Goal: Answer question/provide support

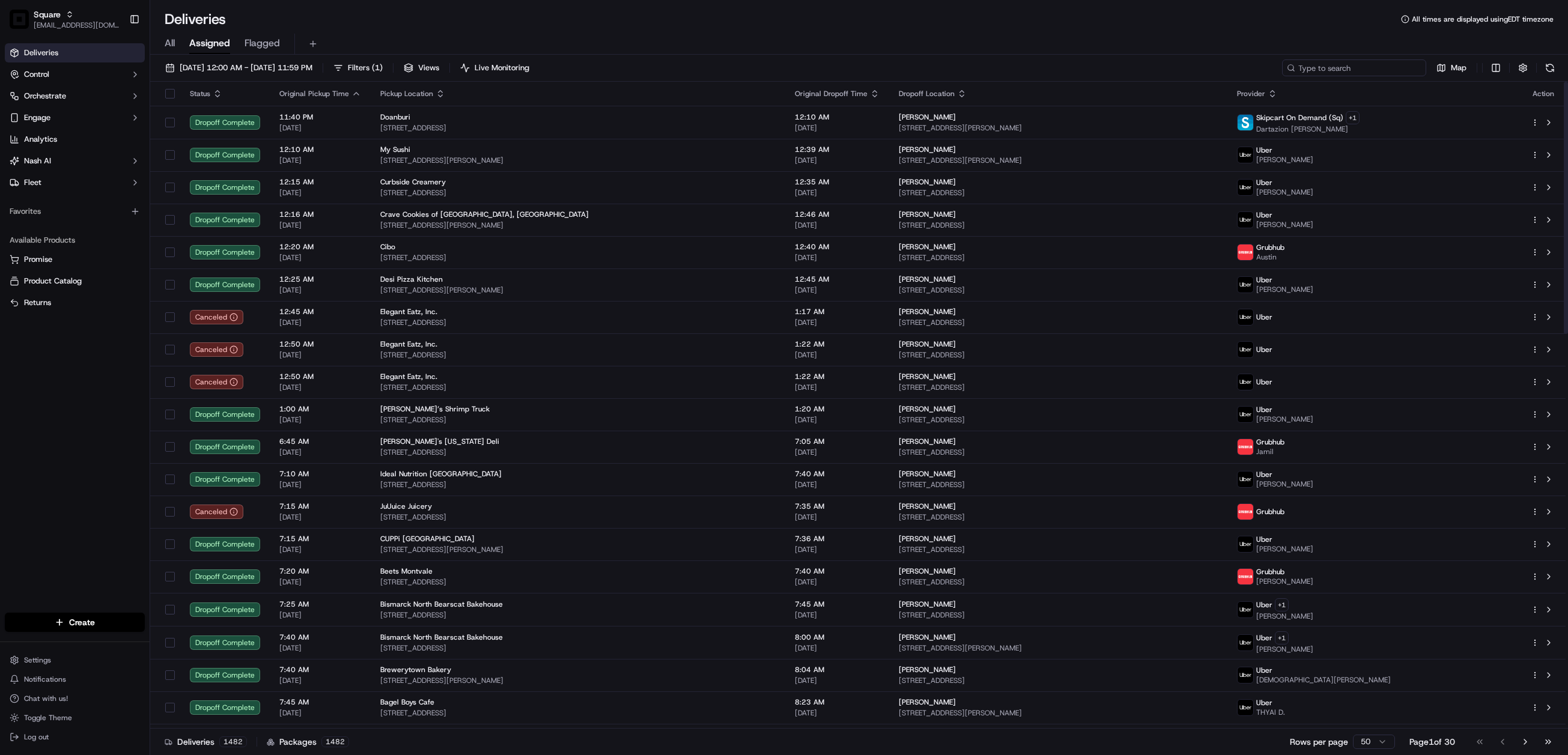
click at [1363, 72] on input at bounding box center [1354, 68] width 144 height 17
paste input "1037472"
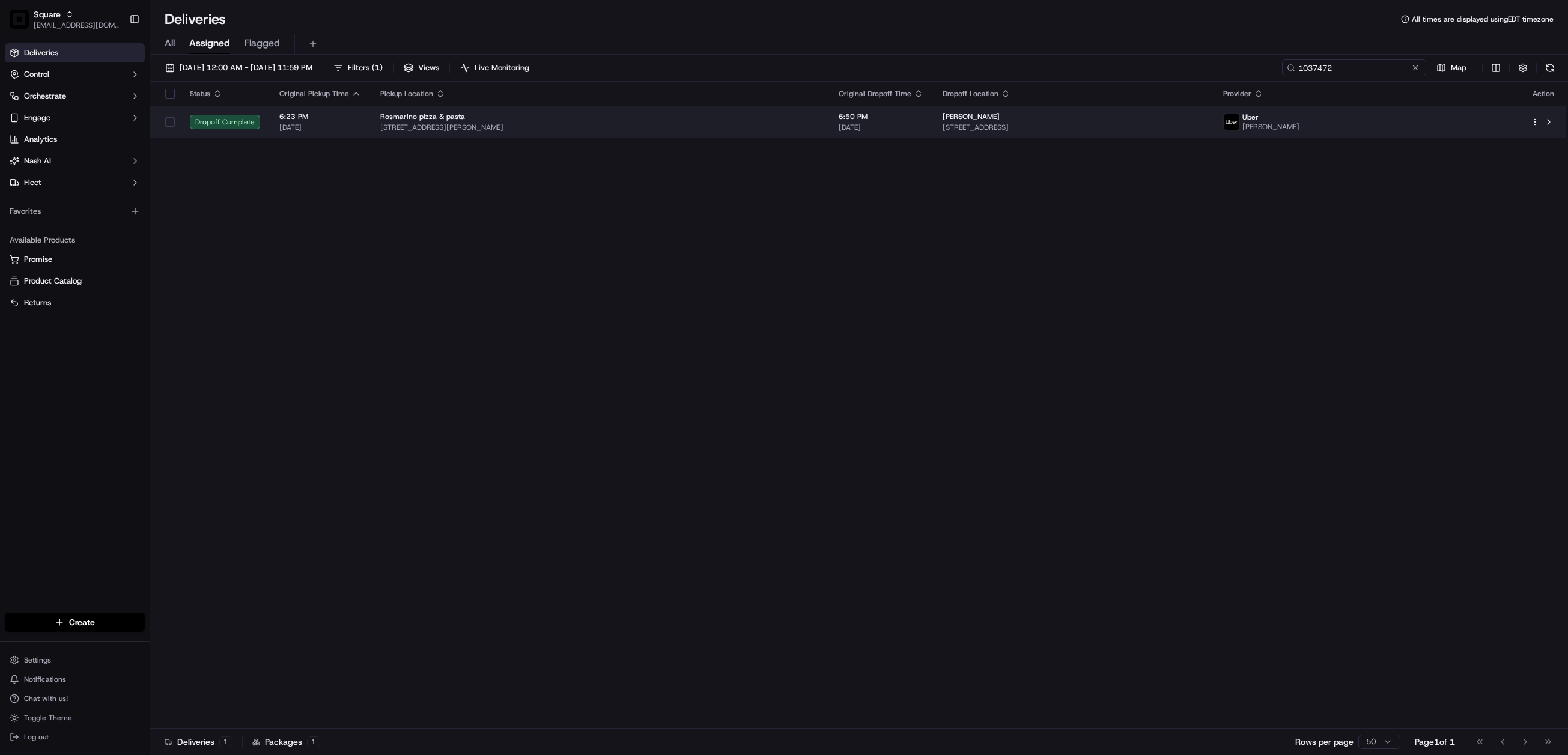
type input "1037472"
click at [949, 123] on span "[STREET_ADDRESS]" at bounding box center [1073, 127] width 261 height 10
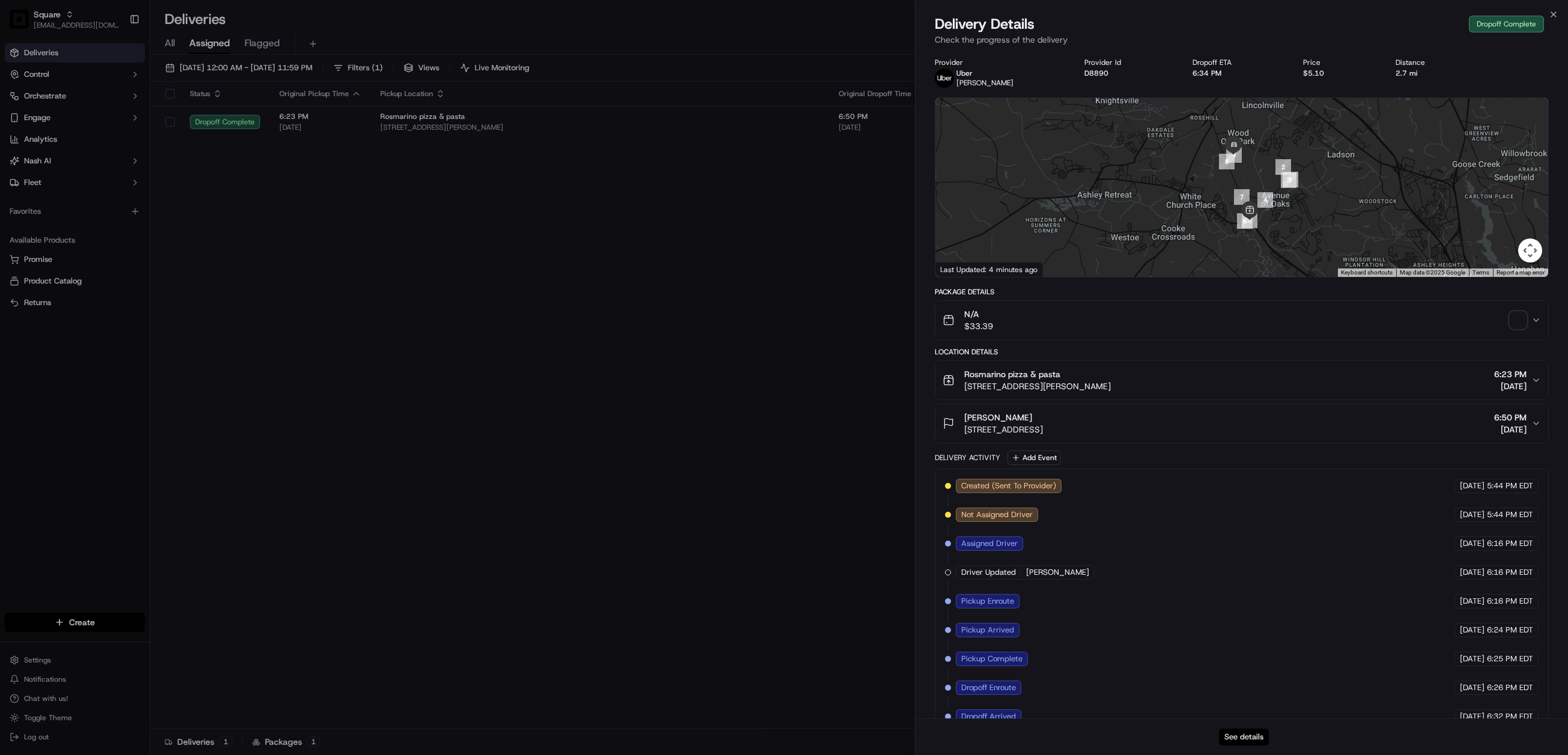
click at [1244, 737] on button "See details" at bounding box center [1244, 737] width 50 height 17
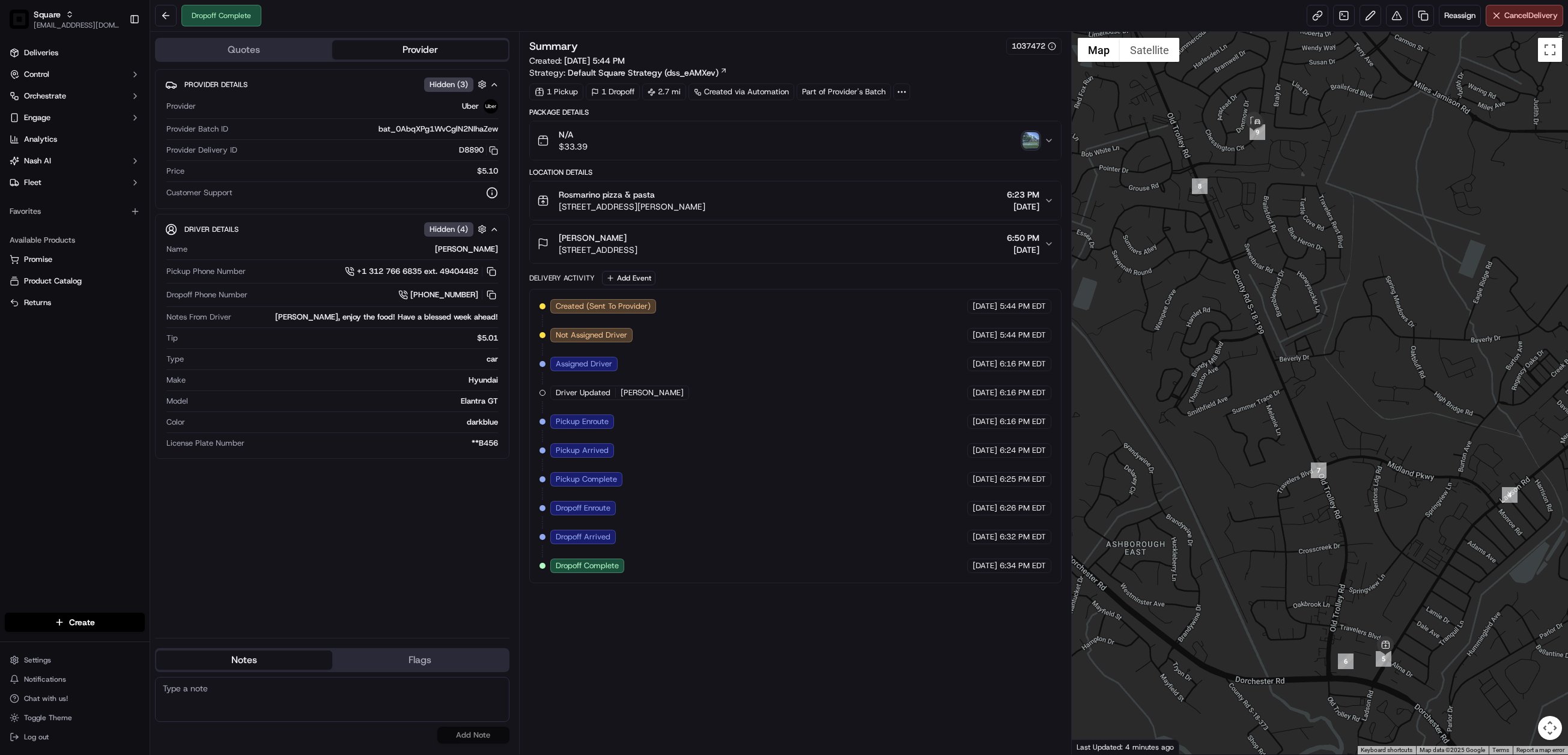
click at [1053, 204] on button "Rosmarino pizza & pasta [STREET_ADDRESS][PERSON_NAME] 6:23 PM [DATE]" at bounding box center [795, 200] width 531 height 38
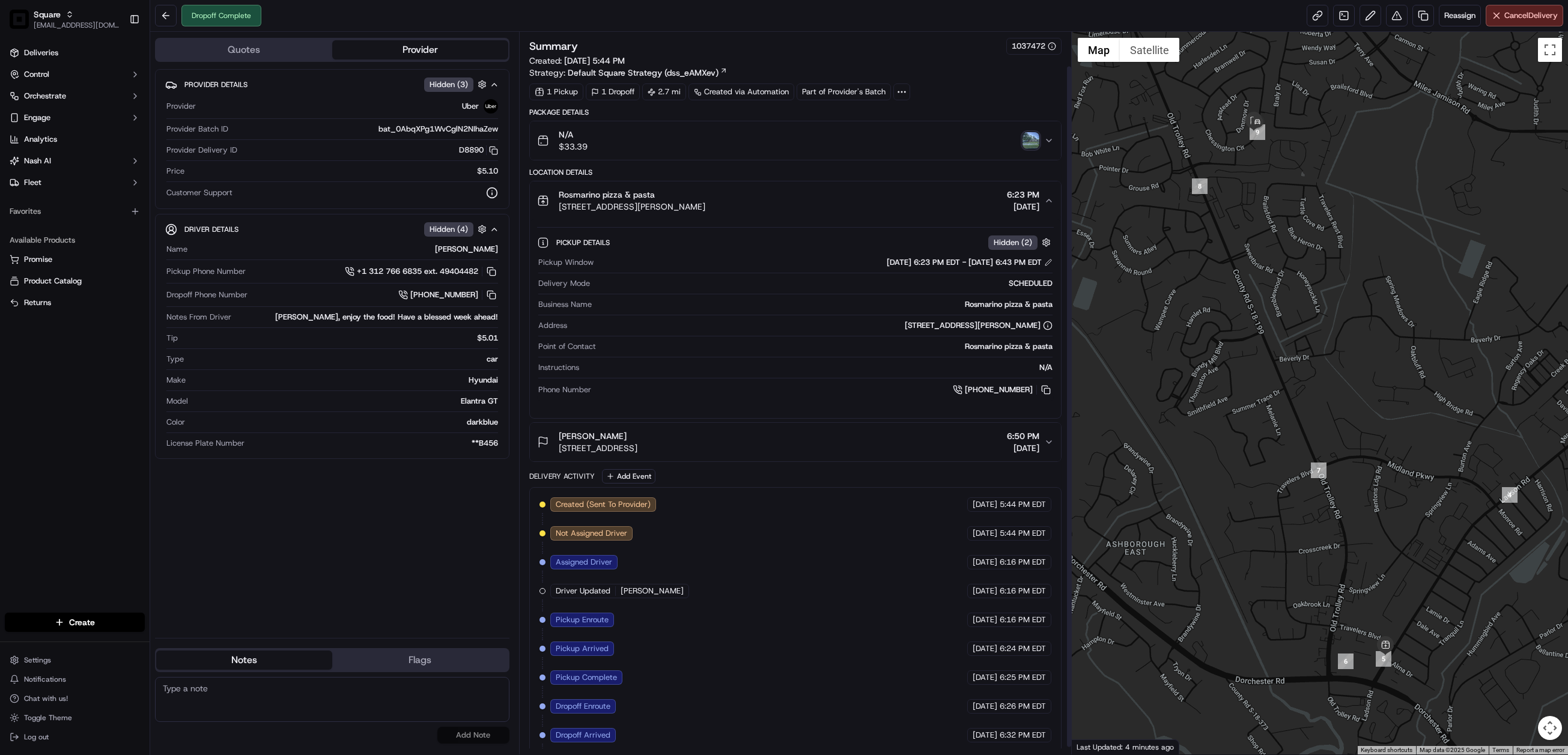
scroll to position [43, 0]
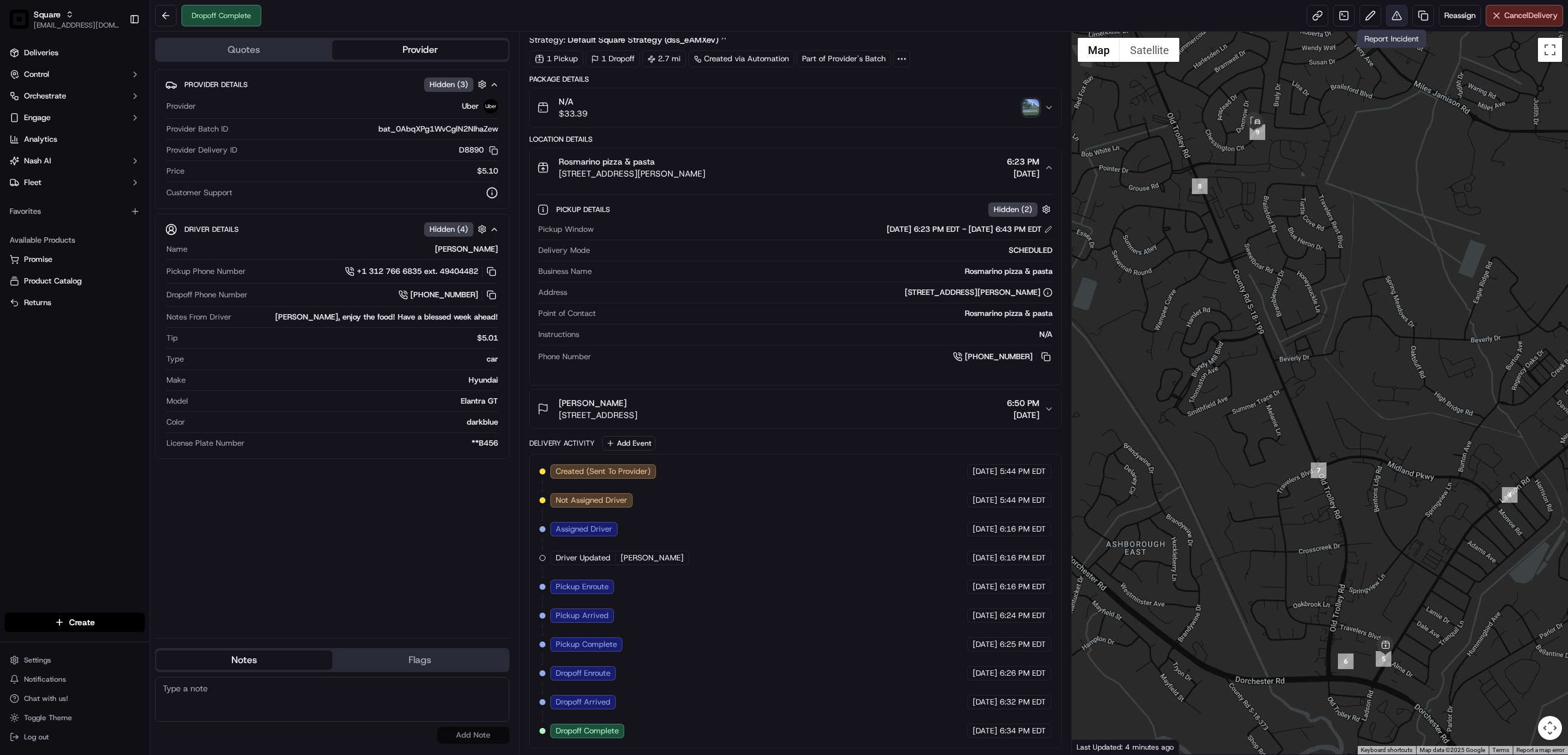
click at [1390, 19] on button at bounding box center [1397, 16] width 22 height 22
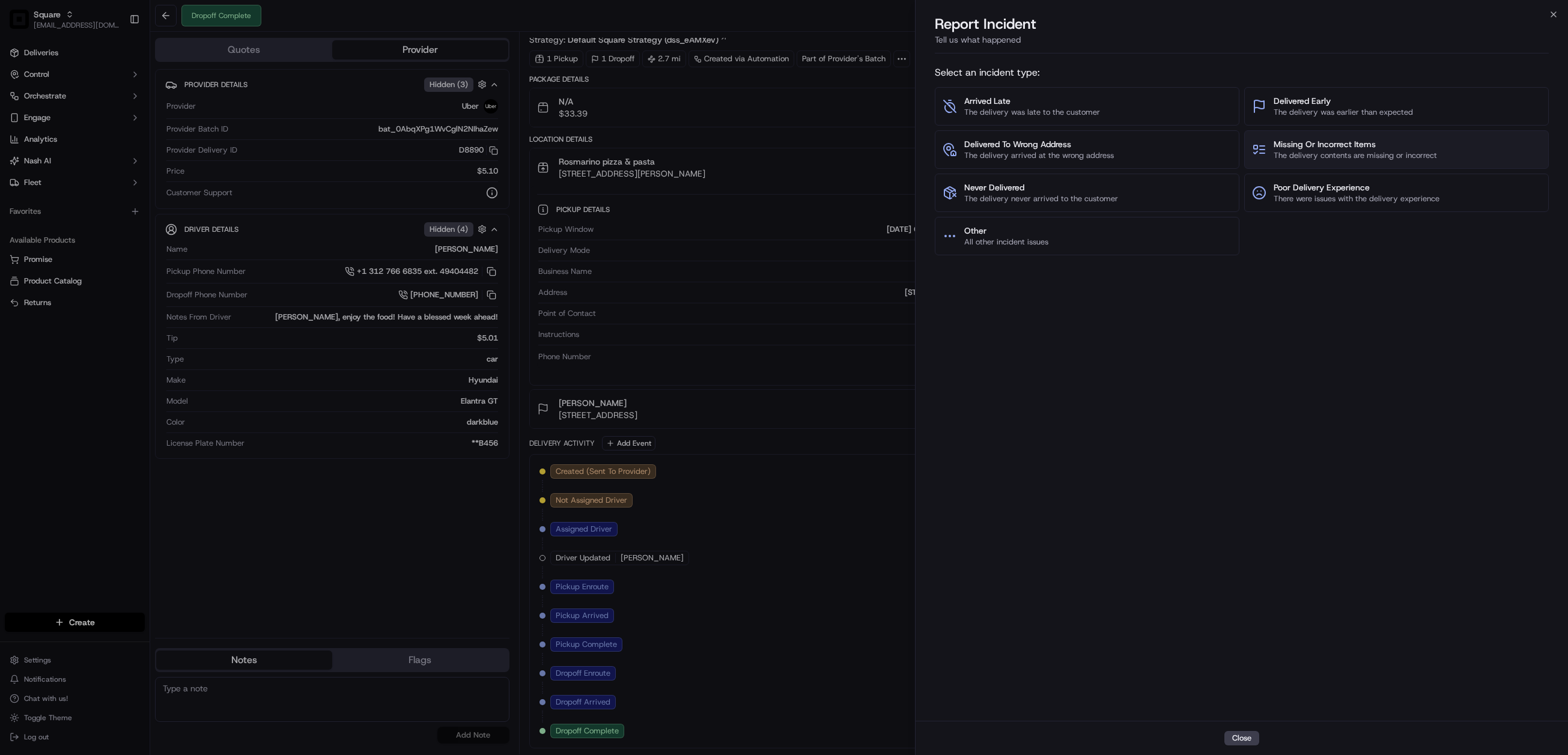
click at [1320, 149] on span "Missing Or Incorrect Items The delivery contents are missing or incorrect" at bounding box center [1355, 149] width 163 height 23
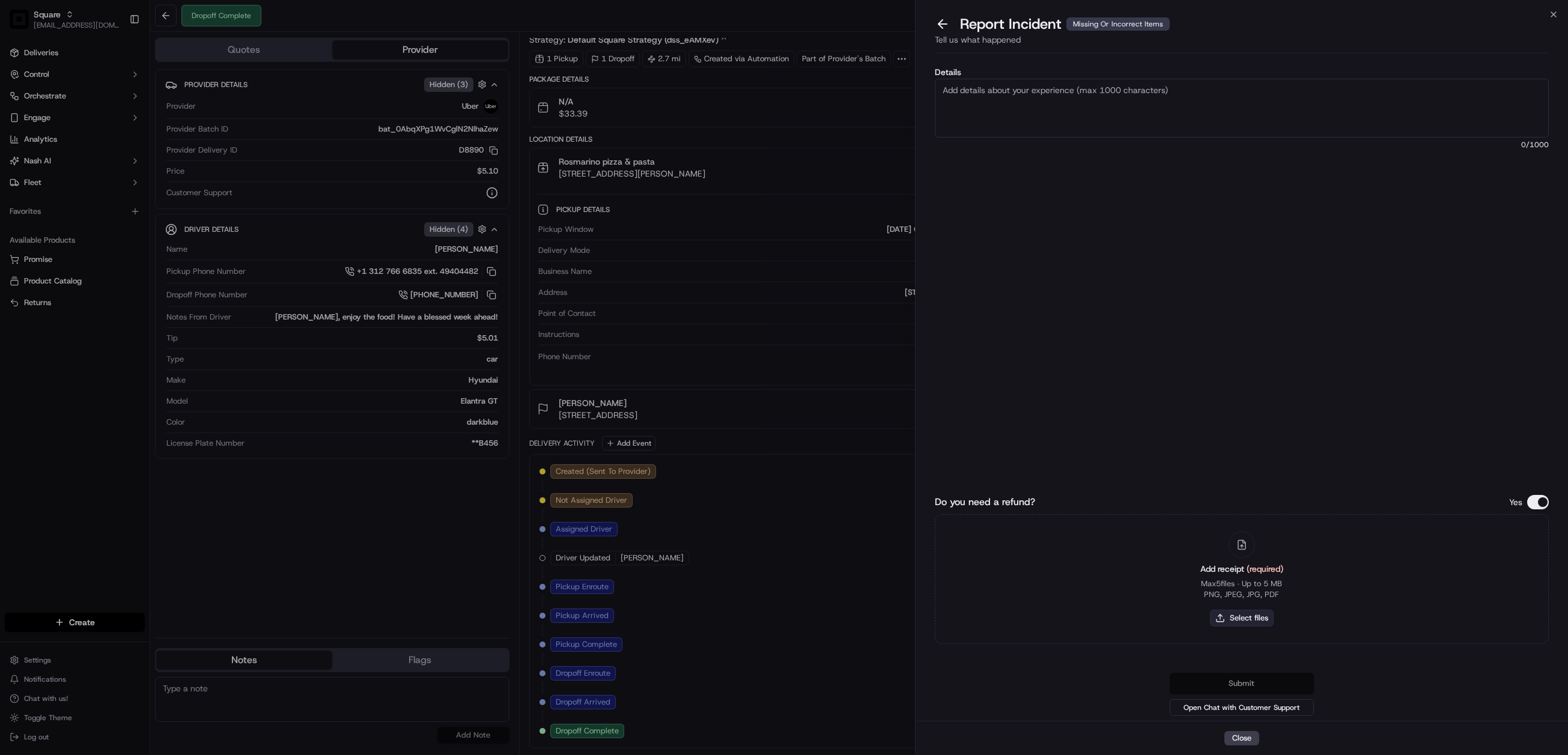
click at [1249, 618] on button "Select files" at bounding box center [1242, 618] width 64 height 17
type input "C:\fakepath\Wrong item.png"
click at [1123, 107] on textarea "Details" at bounding box center [1242, 108] width 615 height 59
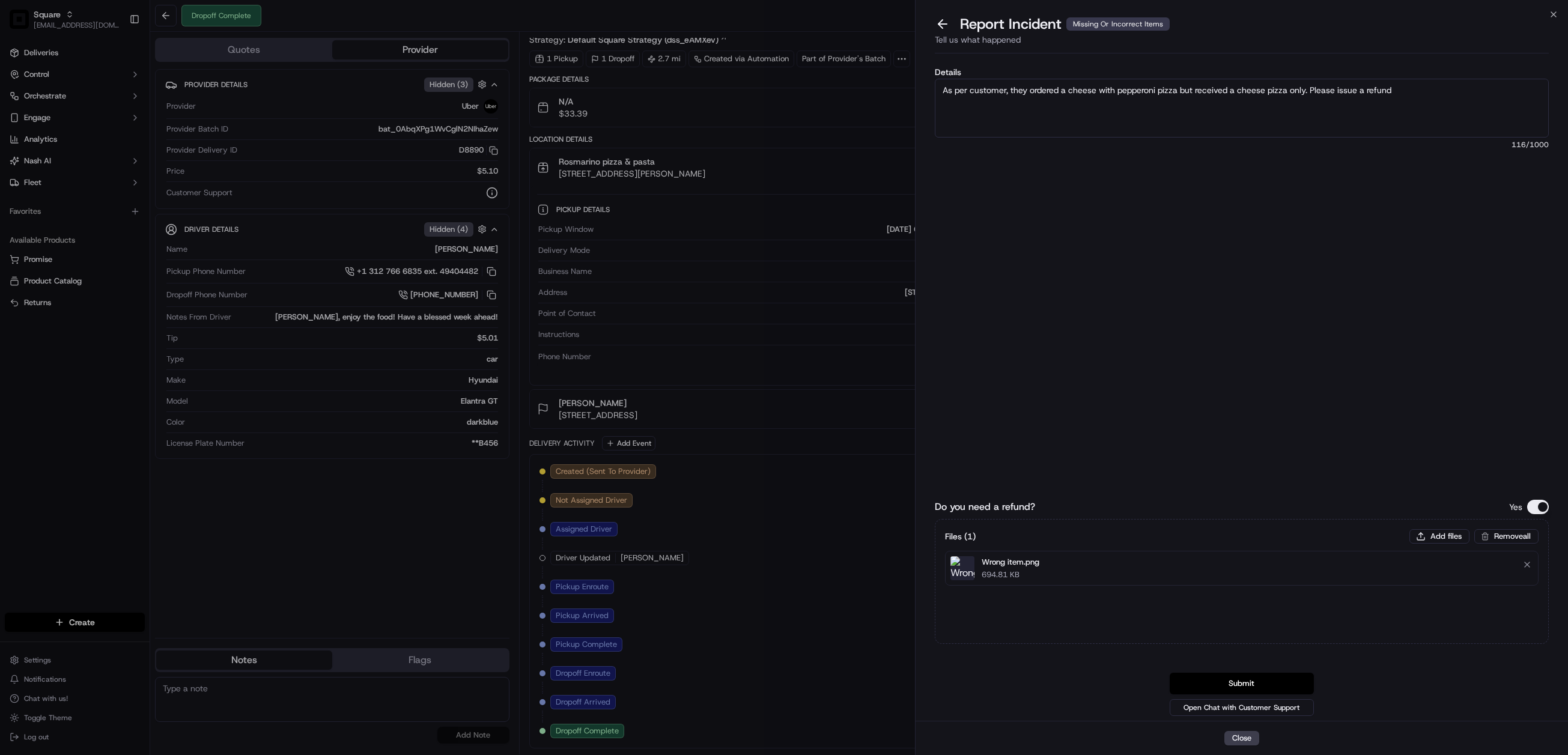
click at [1415, 97] on textarea "As per customer, they ordered a cheese with pepperoni pizza but received a chee…" at bounding box center [1242, 108] width 615 height 59
type textarea "As per customer, they ordered a cheese with pepperoni pizza but received a chee…"
click at [1246, 677] on button "Submit" at bounding box center [1242, 684] width 144 height 22
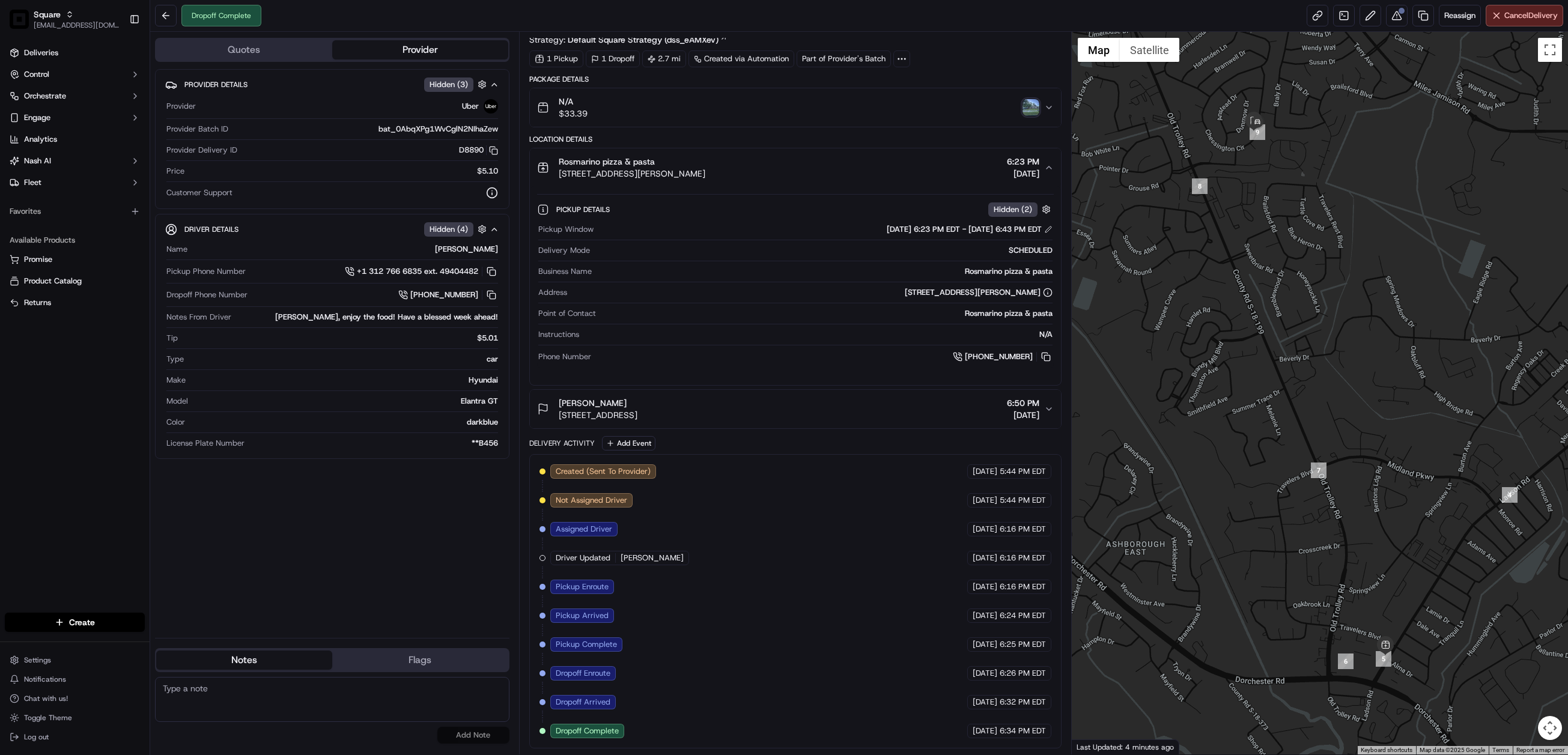
click at [230, 696] on textarea at bounding box center [332, 699] width 354 height 45
paste textarea "Chat/Caller Information: Merchant Reason for Call:"
click at [246, 696] on textarea "Chat/Caller Information: Merchant Reason for Call:" at bounding box center [332, 699] width 354 height 45
type textarea "Chat/Caller Information: Merchant Reason for Call: incorrect food received. Cor…"
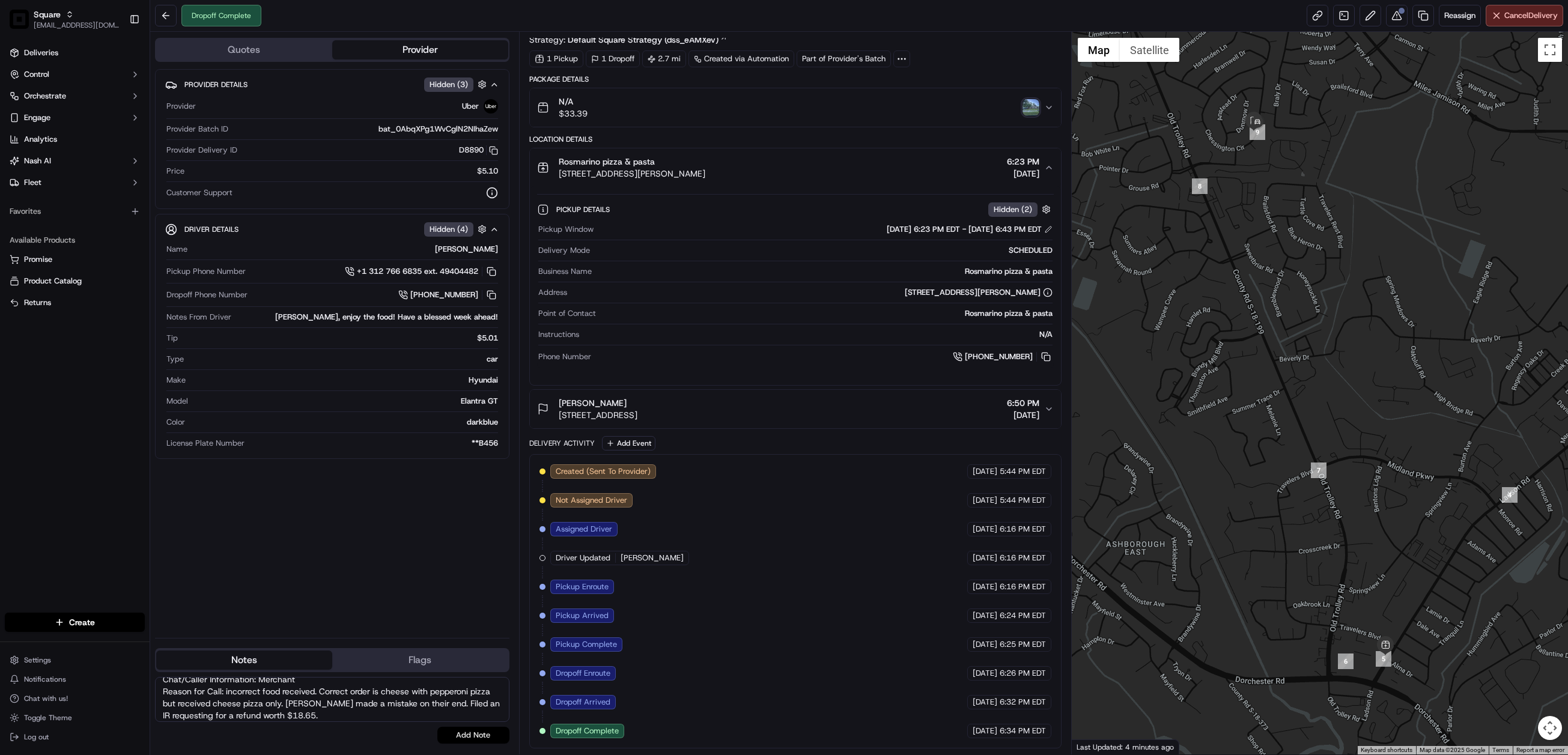
click at [489, 732] on button "Add Note" at bounding box center [473, 735] width 72 height 17
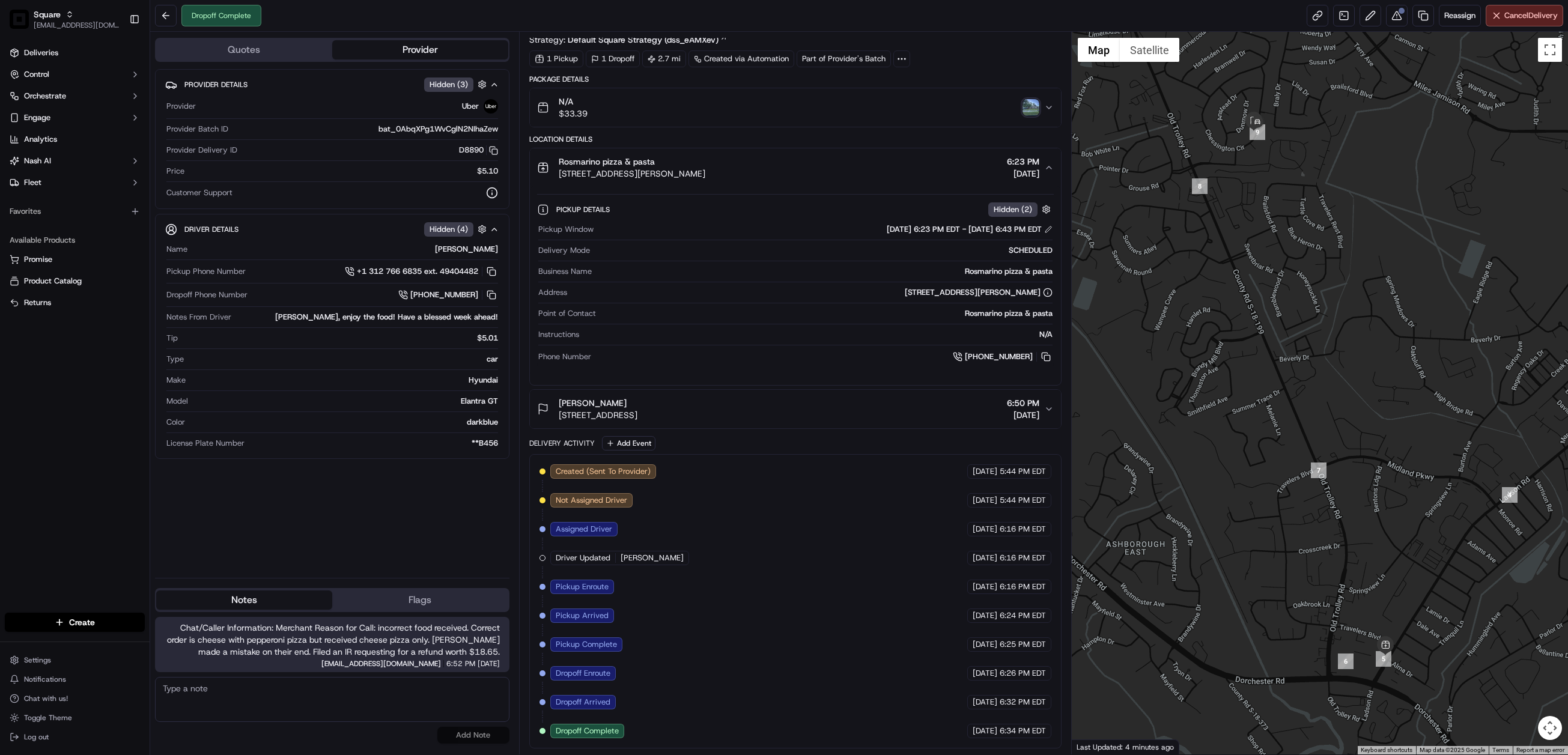
click at [427, 696] on textarea at bounding box center [332, 699] width 354 height 45
type textarea "Additional note: End cx called not the merchant."
click at [492, 730] on button "Add Note" at bounding box center [473, 735] width 72 height 17
